Goal: Information Seeking & Learning: Learn about a topic

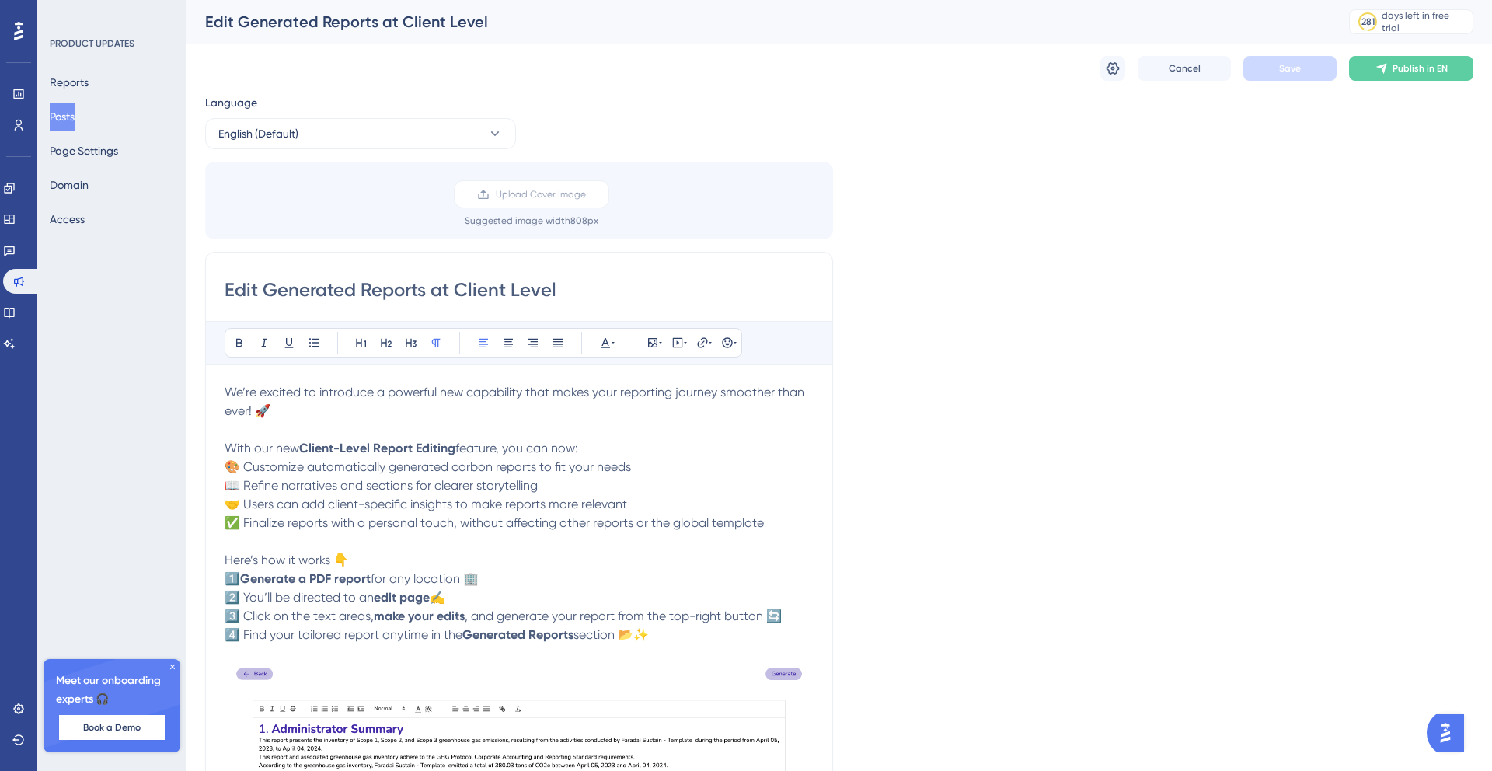
click at [72, 124] on button "Posts" at bounding box center [62, 117] width 25 height 28
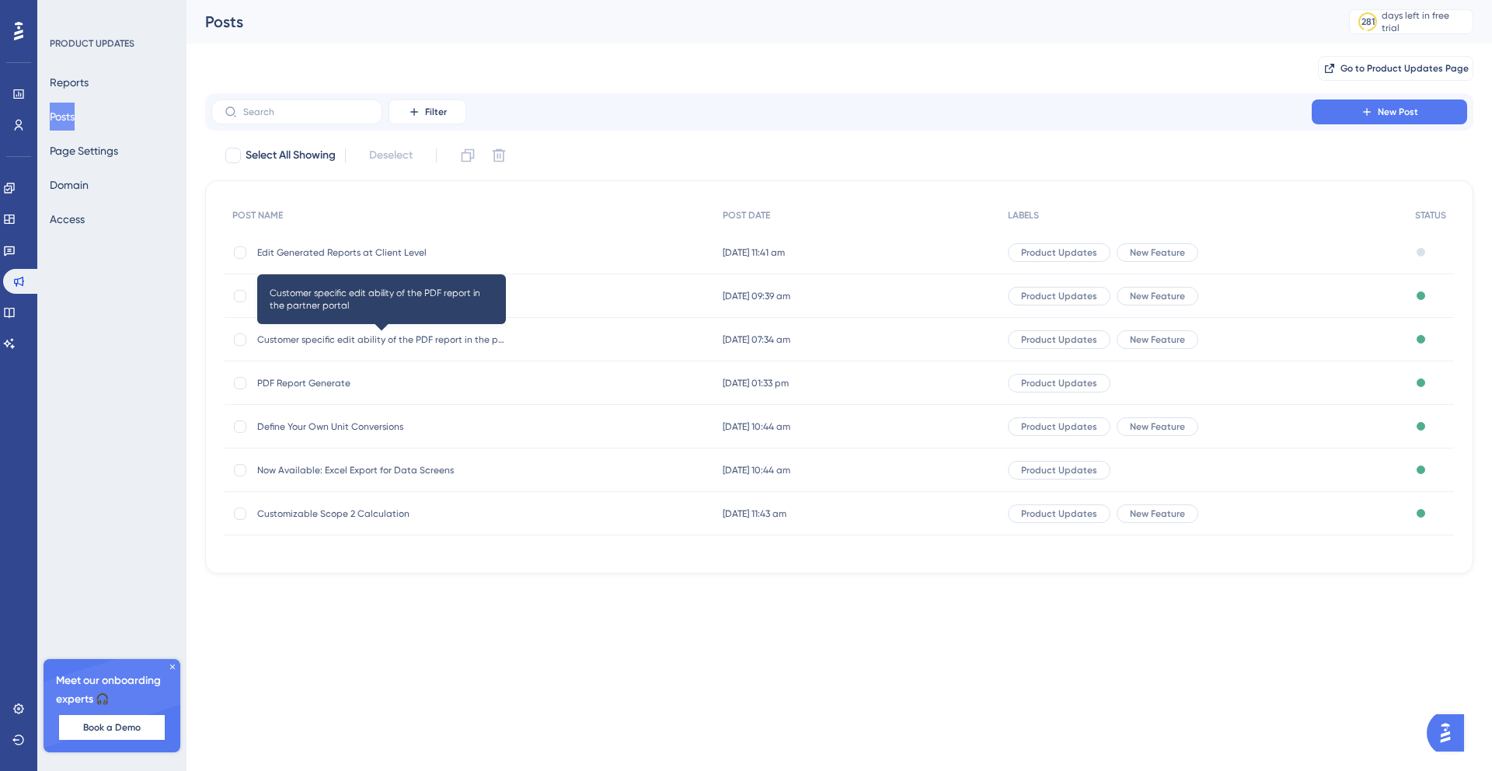
click at [351, 343] on span "Customer specific edit ability of the PDF report in the partner portal" at bounding box center [381, 339] width 249 height 12
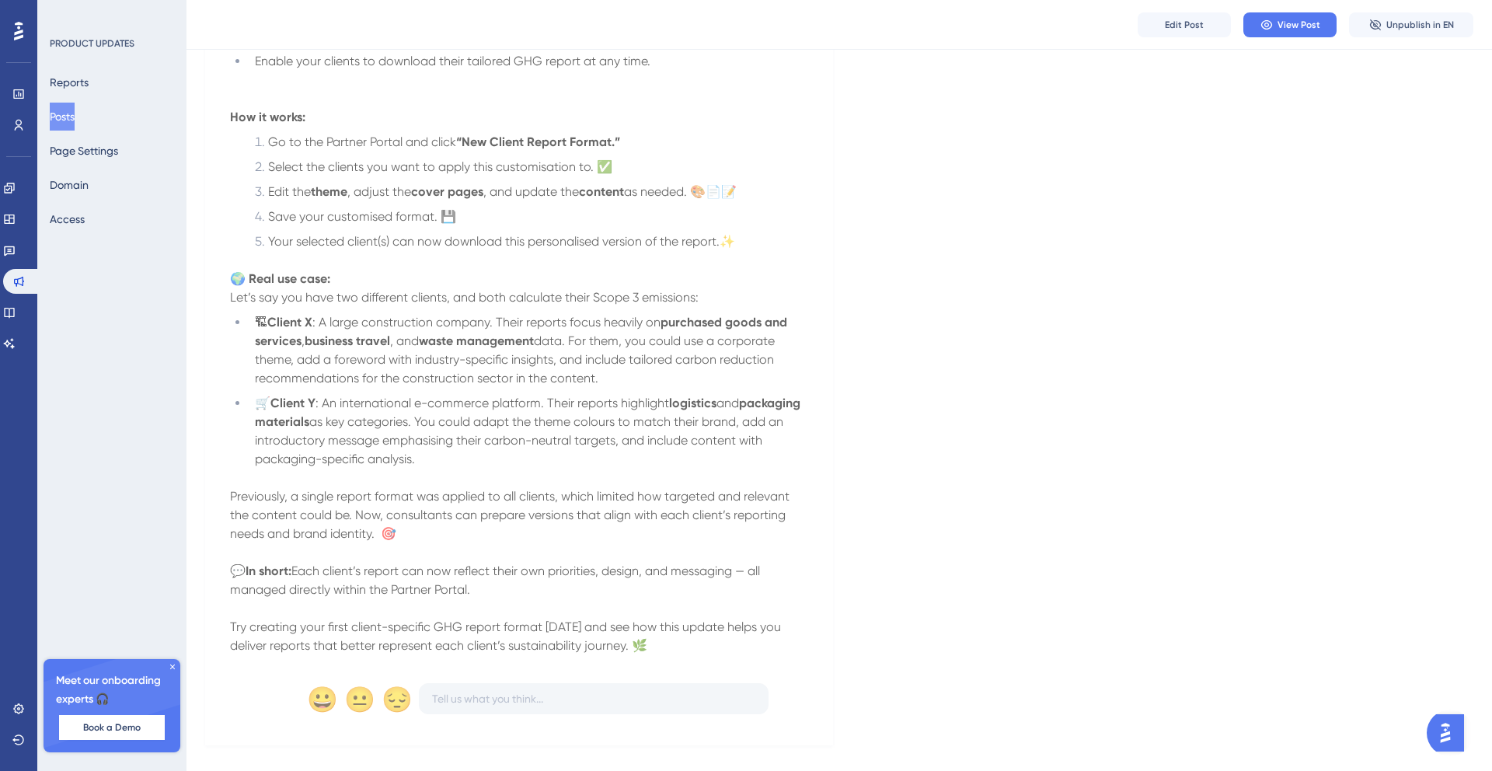
scroll to position [559, 0]
